Goal: Task Accomplishment & Management: Manage account settings

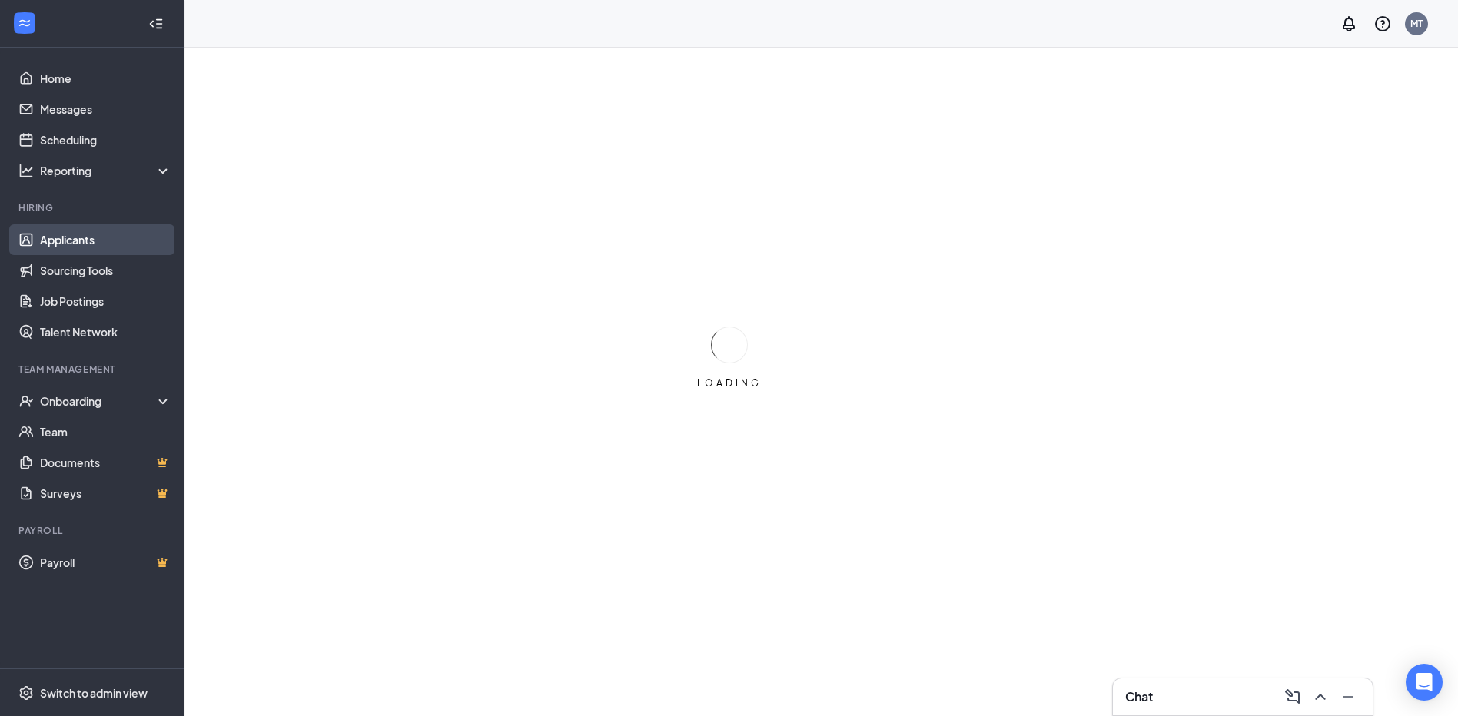
click at [83, 247] on link "Applicants" at bounding box center [105, 239] width 131 height 31
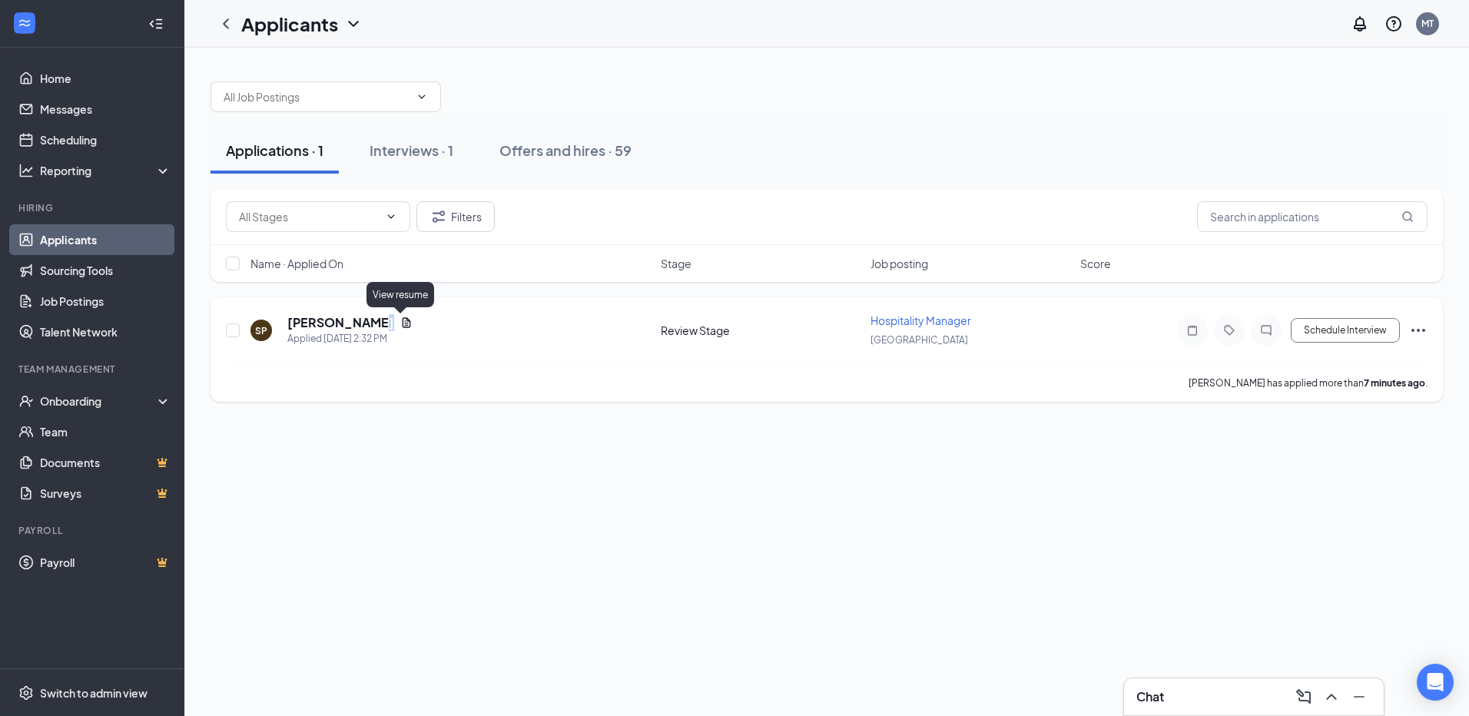
click at [401, 324] on icon "Document" at bounding box center [406, 323] width 12 height 12
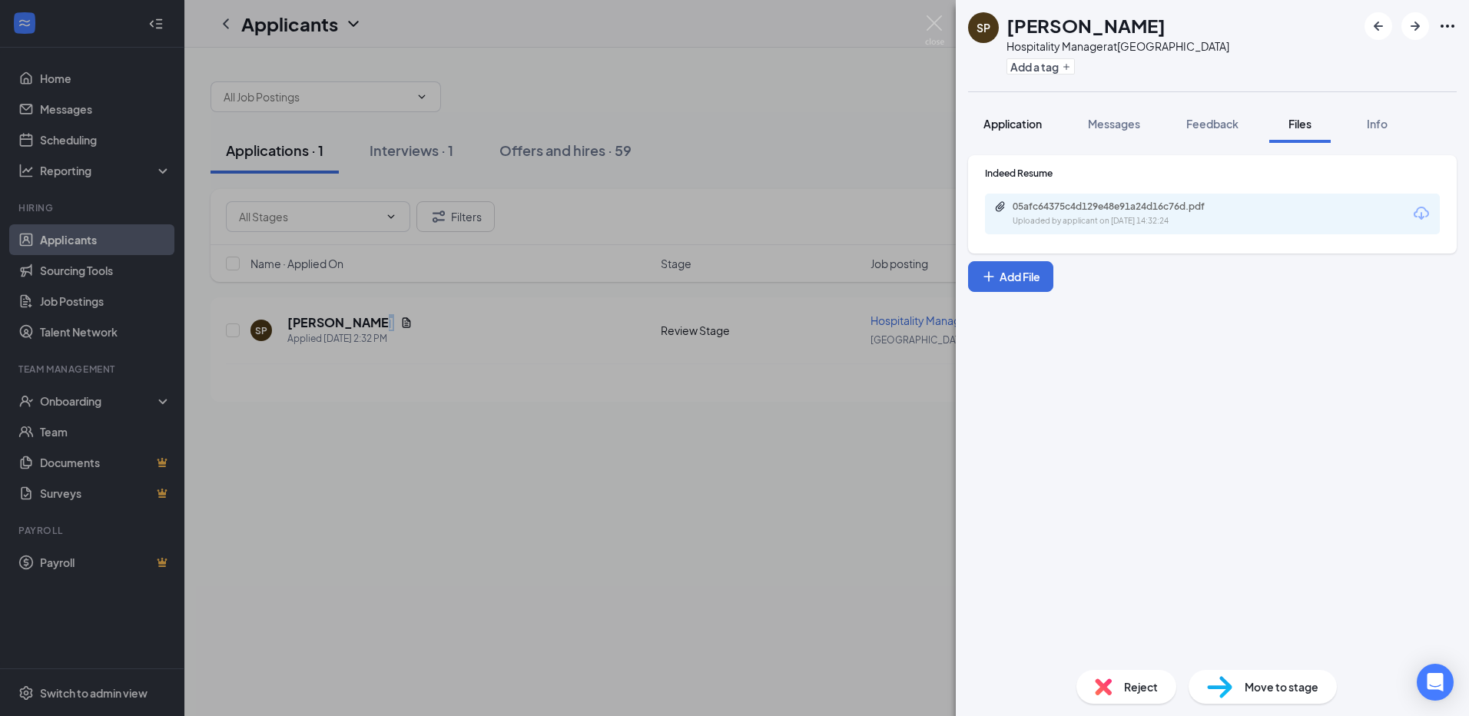
click at [1028, 120] on span "Application" at bounding box center [1013, 124] width 58 height 14
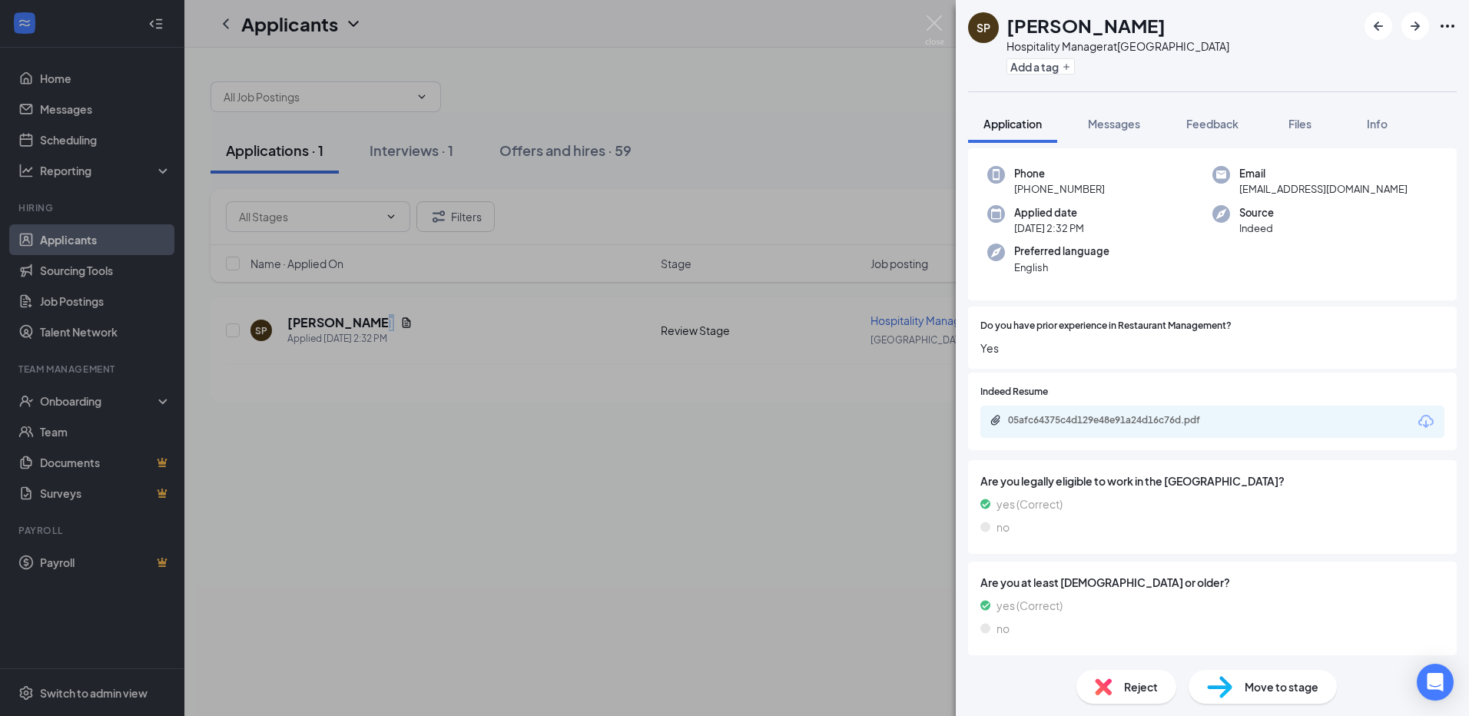
scroll to position [107, 0]
click at [1113, 417] on div "05afc64375c4d129e48e91a24d16c76d.pdf" at bounding box center [1115, 419] width 215 height 12
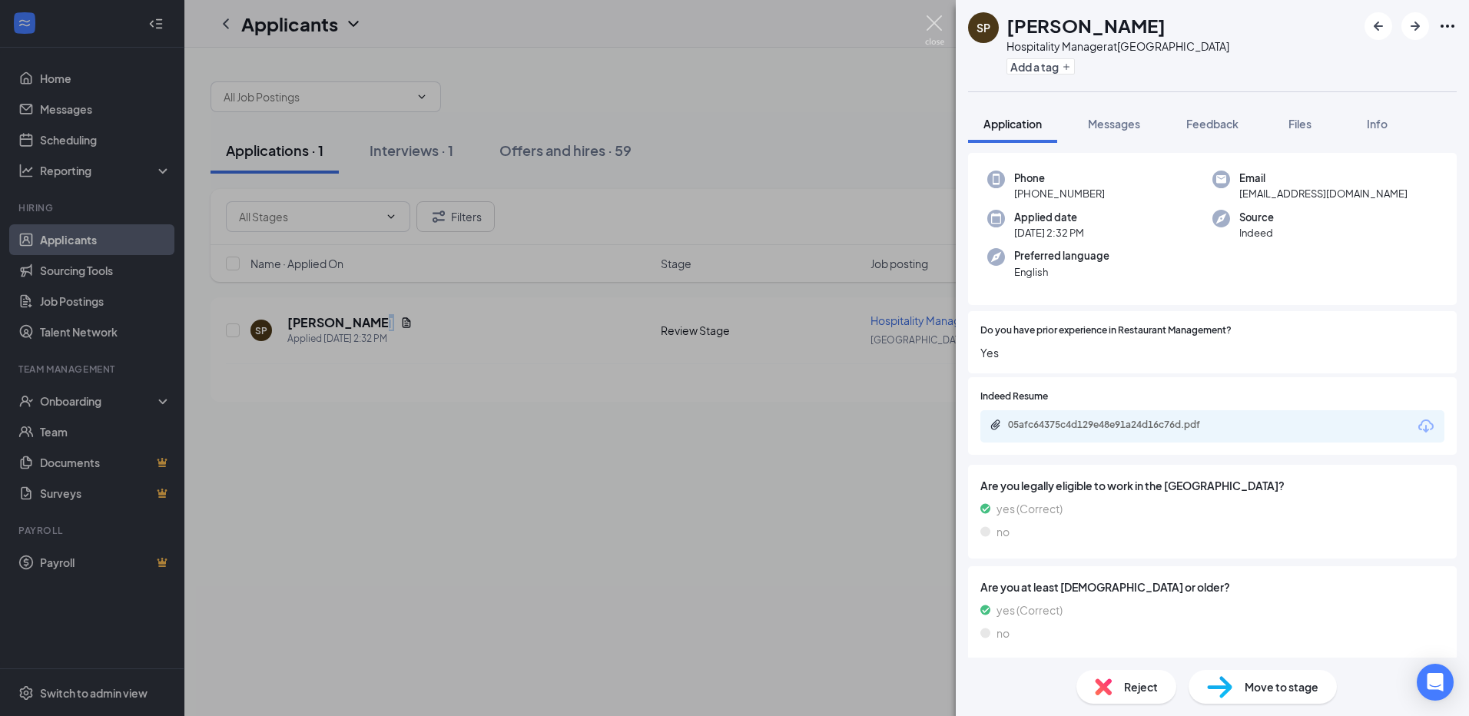
click at [926, 30] on img at bounding box center [934, 30] width 19 height 30
